Goal: Transaction & Acquisition: Obtain resource

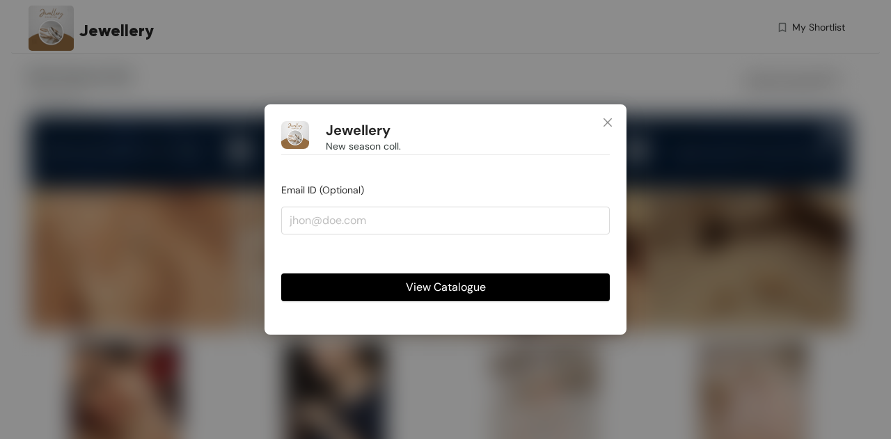
click at [442, 292] on span "View Catalogue" at bounding box center [446, 286] width 80 height 17
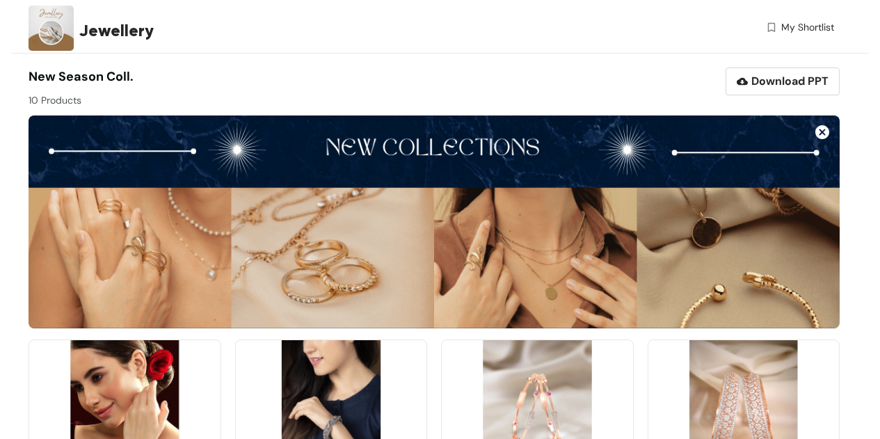
click at [463, 36] on div "My Shortlist" at bounding box center [632, 30] width 403 height 20
click at [77, 31] on div "Jewellery" at bounding box center [230, 30] width 403 height 61
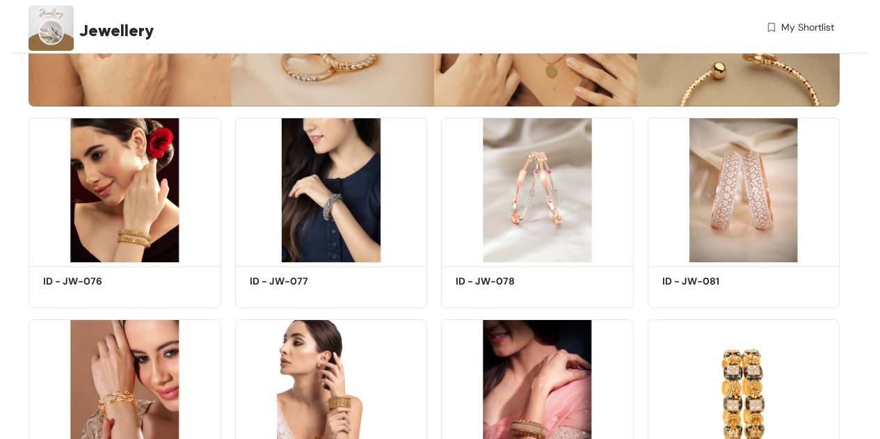
scroll to position [223, 0]
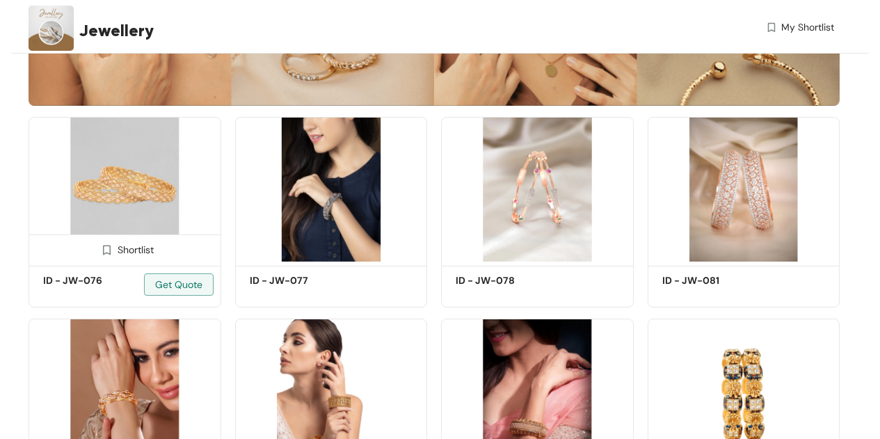
click at [126, 251] on div "Shortlist" at bounding box center [124, 248] width 58 height 13
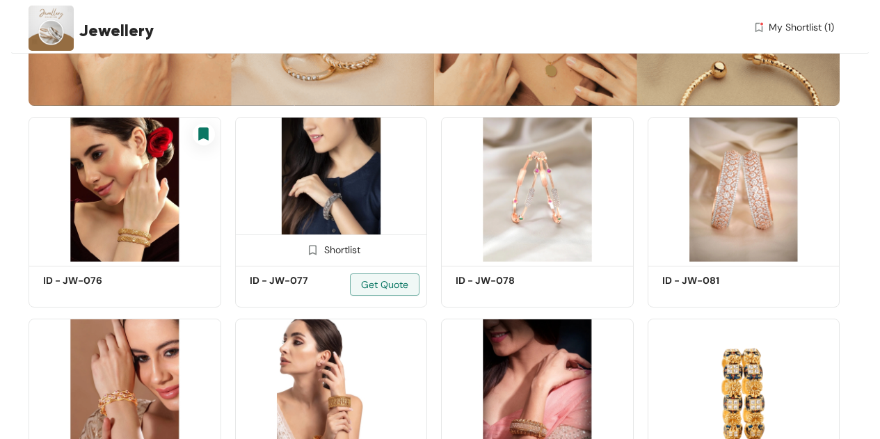
click at [329, 242] on div "Shortlist" at bounding box center [331, 248] width 191 height 28
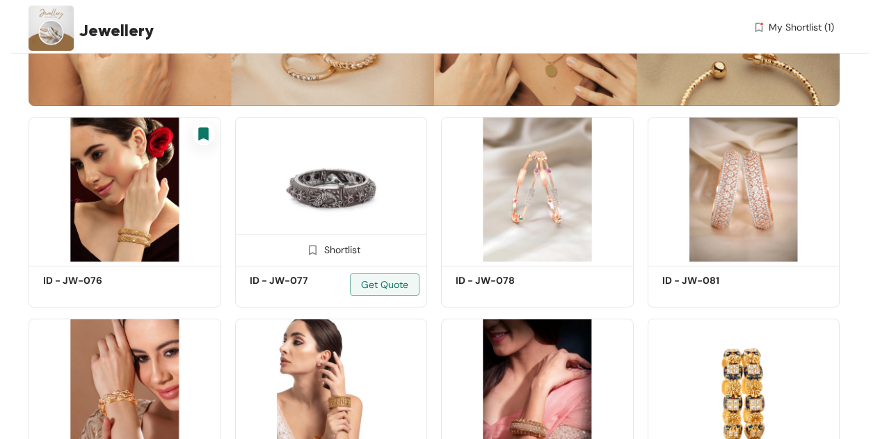
click at [355, 250] on div "Shortlist" at bounding box center [331, 248] width 58 height 13
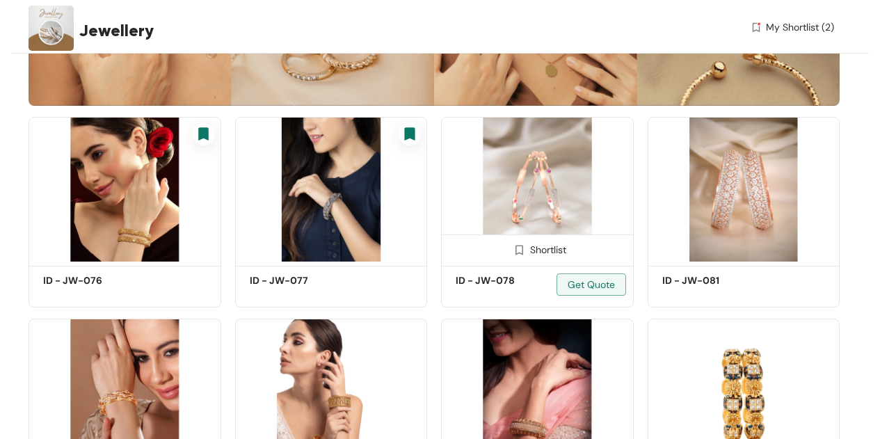
click at [532, 248] on div "Shortlist" at bounding box center [537, 248] width 58 height 13
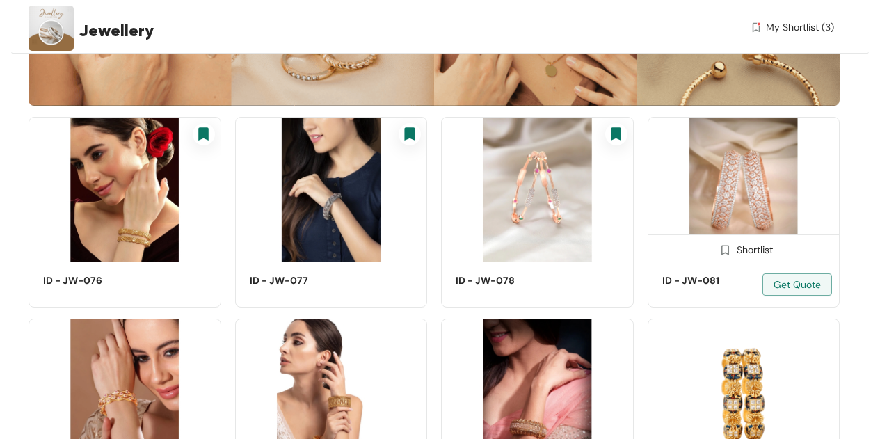
click at [745, 184] on img at bounding box center [744, 189] width 193 height 145
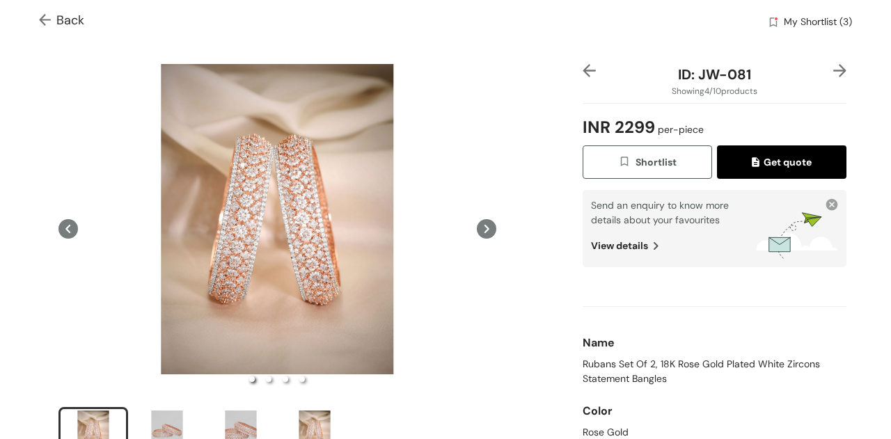
scroll to position [74, 0]
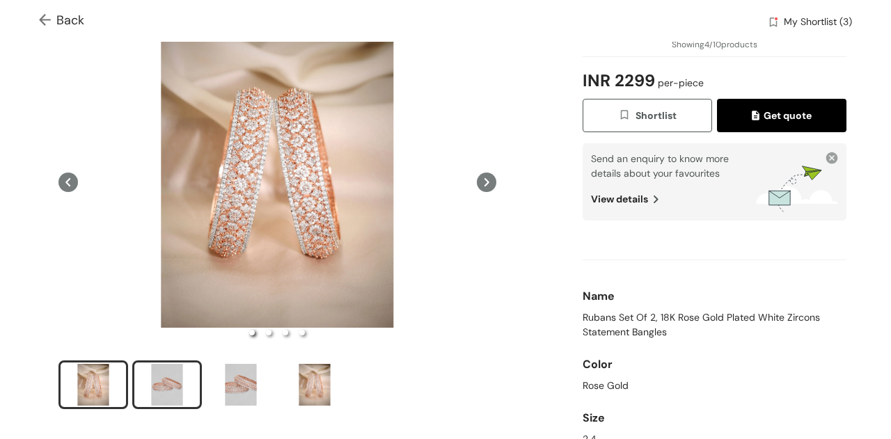
click at [175, 379] on div "slide item 2" at bounding box center [167, 385] width 63 height 42
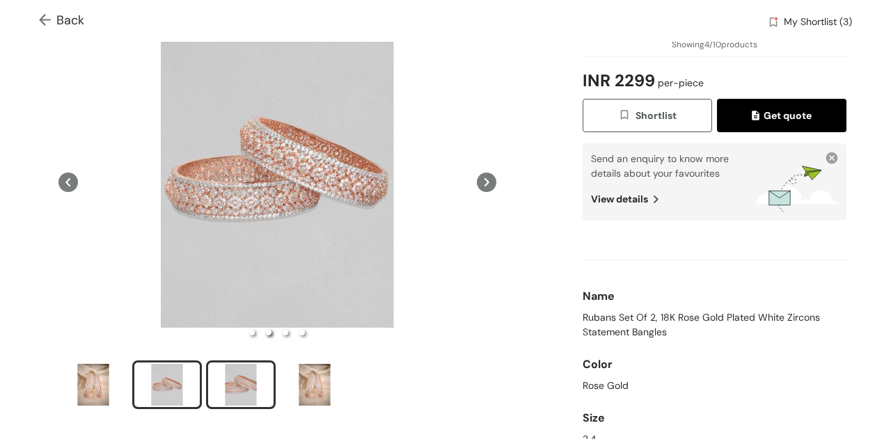
click at [237, 383] on div "slide item 3" at bounding box center [240, 385] width 63 height 42
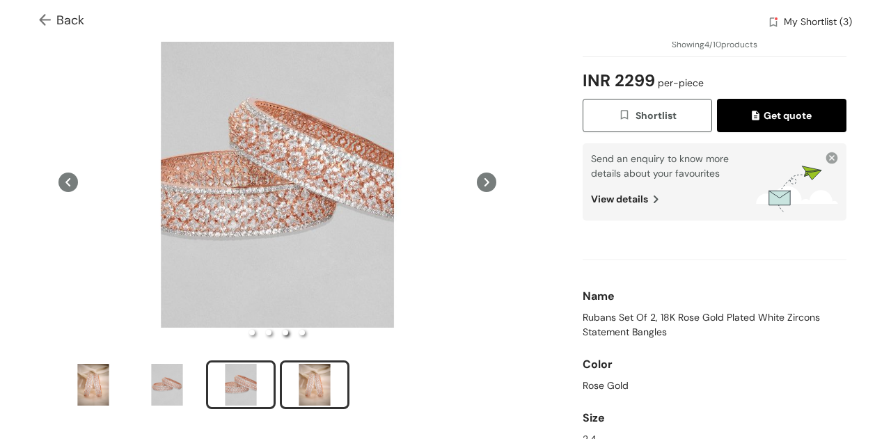
click at [317, 382] on div "slide item 4" at bounding box center [314, 385] width 63 height 42
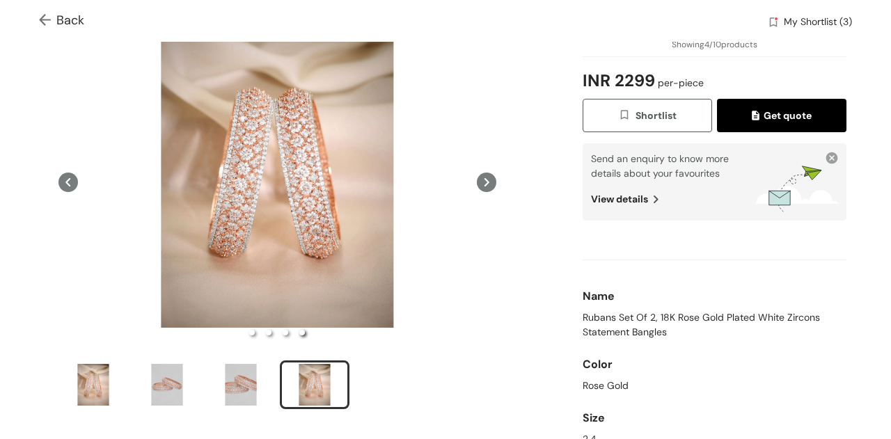
click at [776, 104] on button "Get quote" at bounding box center [781, 115] width 129 height 33
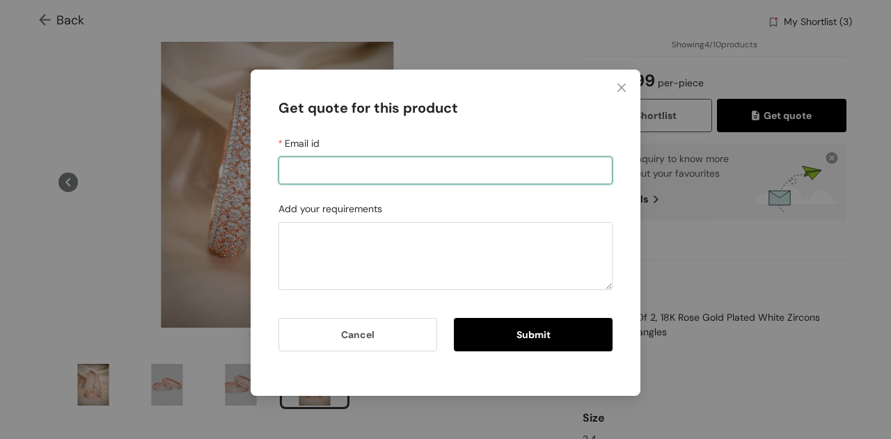
click at [524, 166] on input "Email id" at bounding box center [445, 171] width 334 height 28
type input "sangam.t@sourcewiz.co"
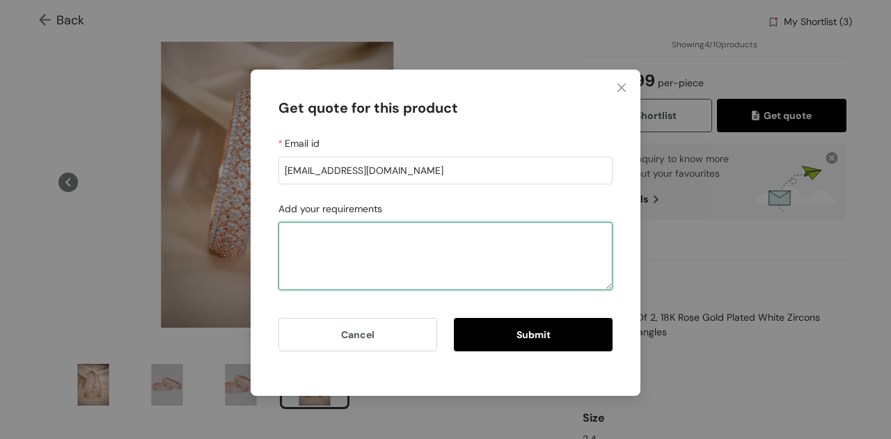
click at [435, 245] on textarea "Add your requirements" at bounding box center [445, 256] width 334 height 68
type textarea "Can you send me a sample of this in other colours?"
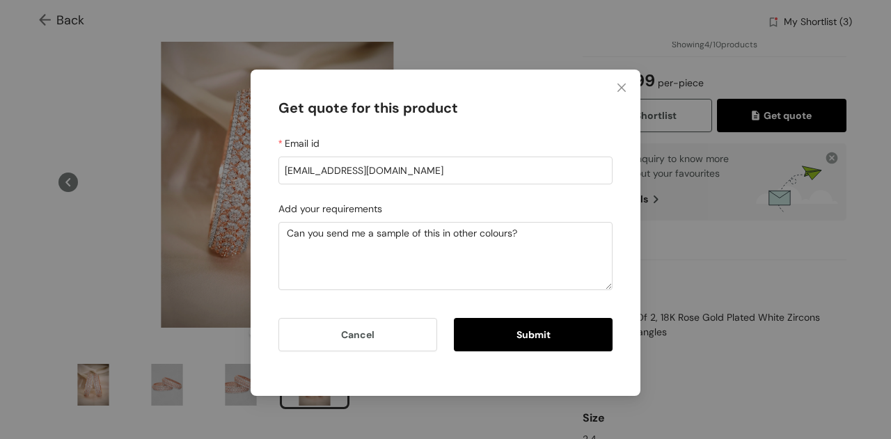
click at [523, 347] on button "Submit" at bounding box center [533, 334] width 159 height 33
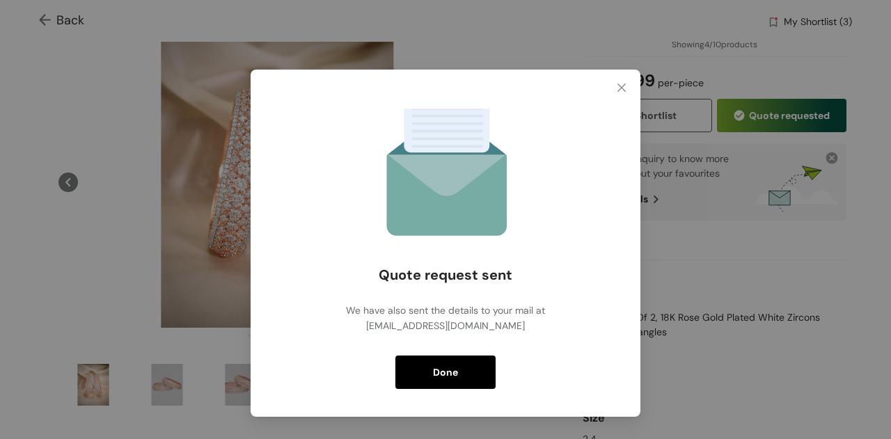
click at [458, 366] on button "Done" at bounding box center [445, 372] width 100 height 33
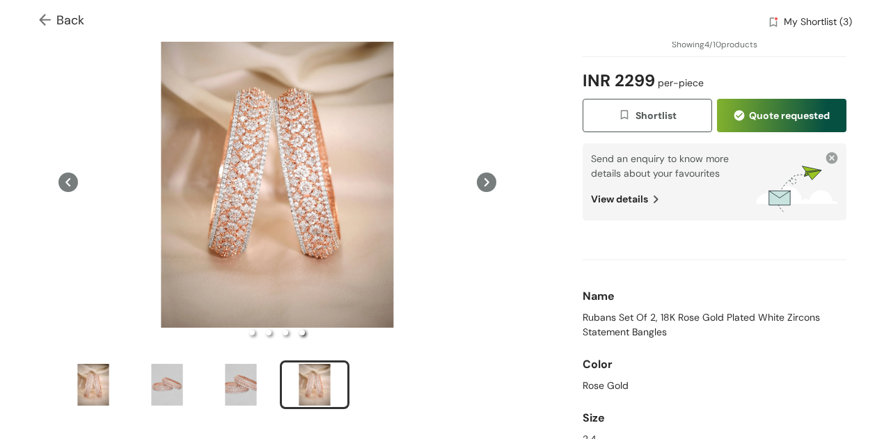
scroll to position [0, 0]
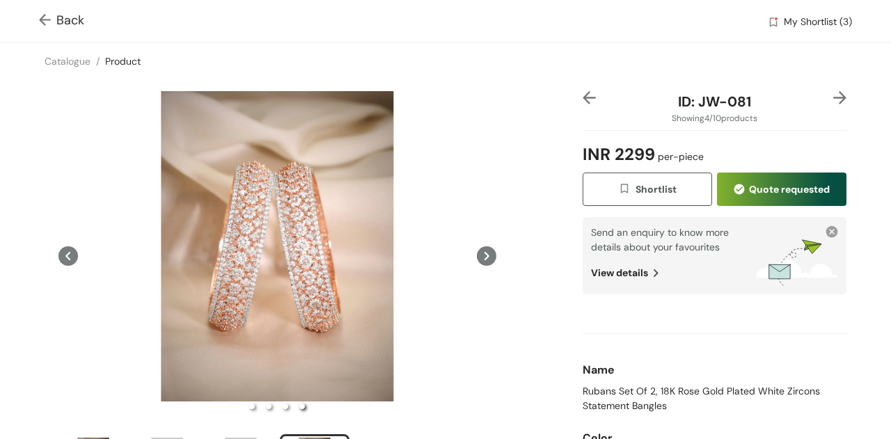
click at [833, 93] on img at bounding box center [839, 97] width 13 height 13
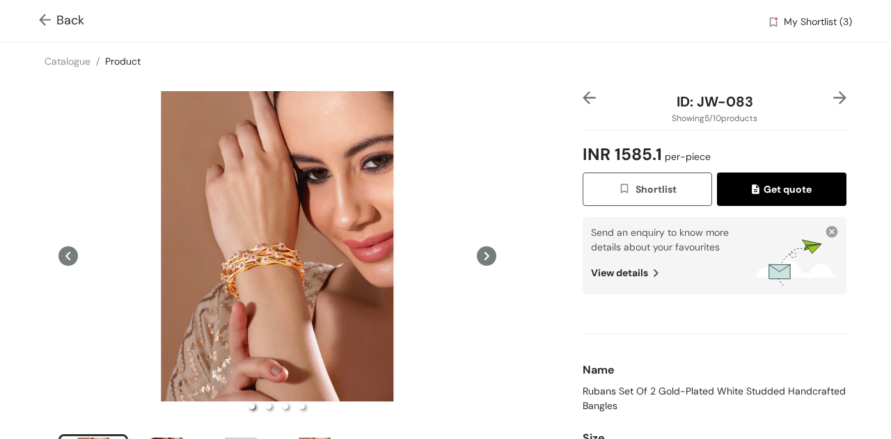
click at [833, 93] on img at bounding box center [839, 97] width 13 height 13
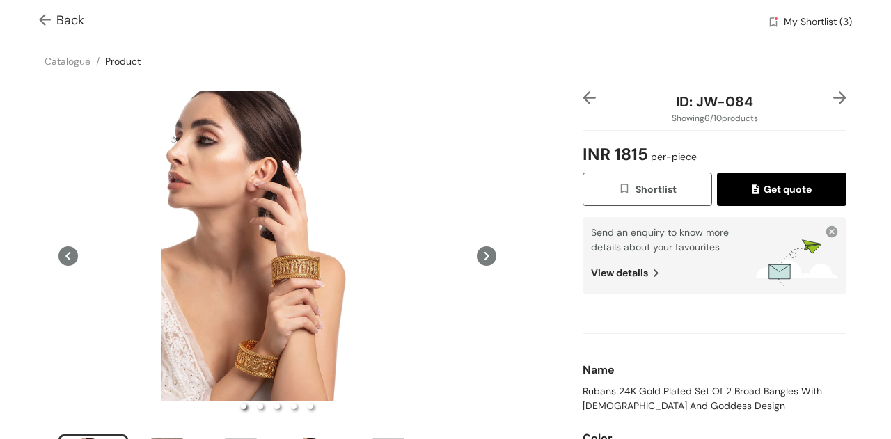
click at [833, 93] on img at bounding box center [839, 97] width 13 height 13
